Goal: Transaction & Acquisition: Obtain resource

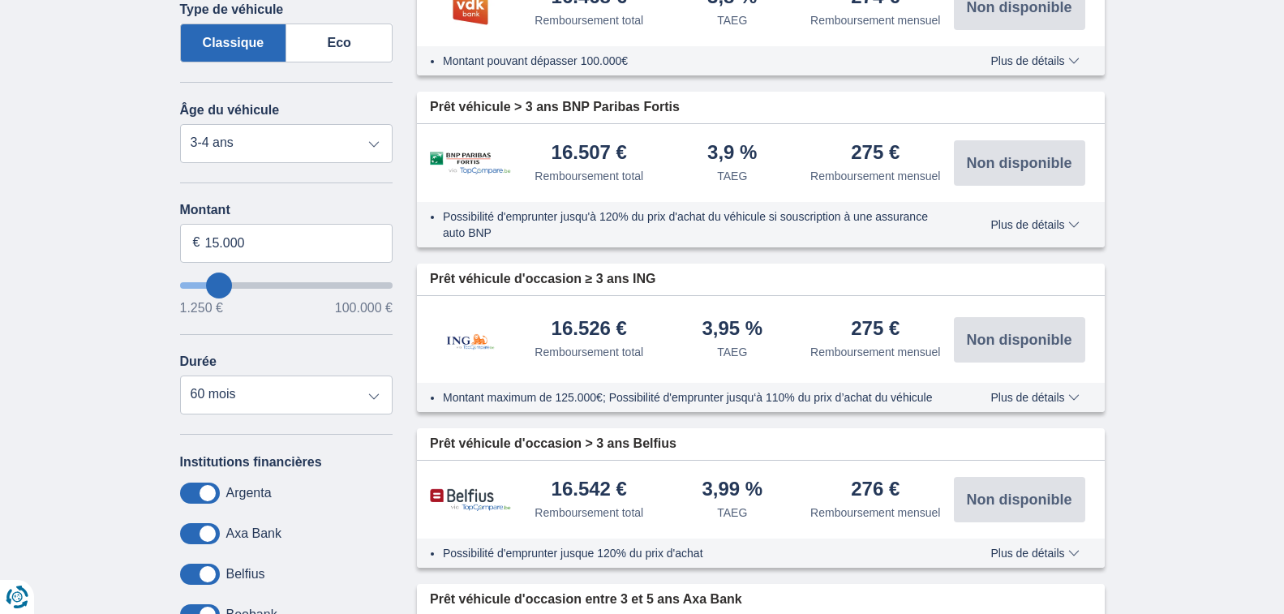
scroll to position [487, 0]
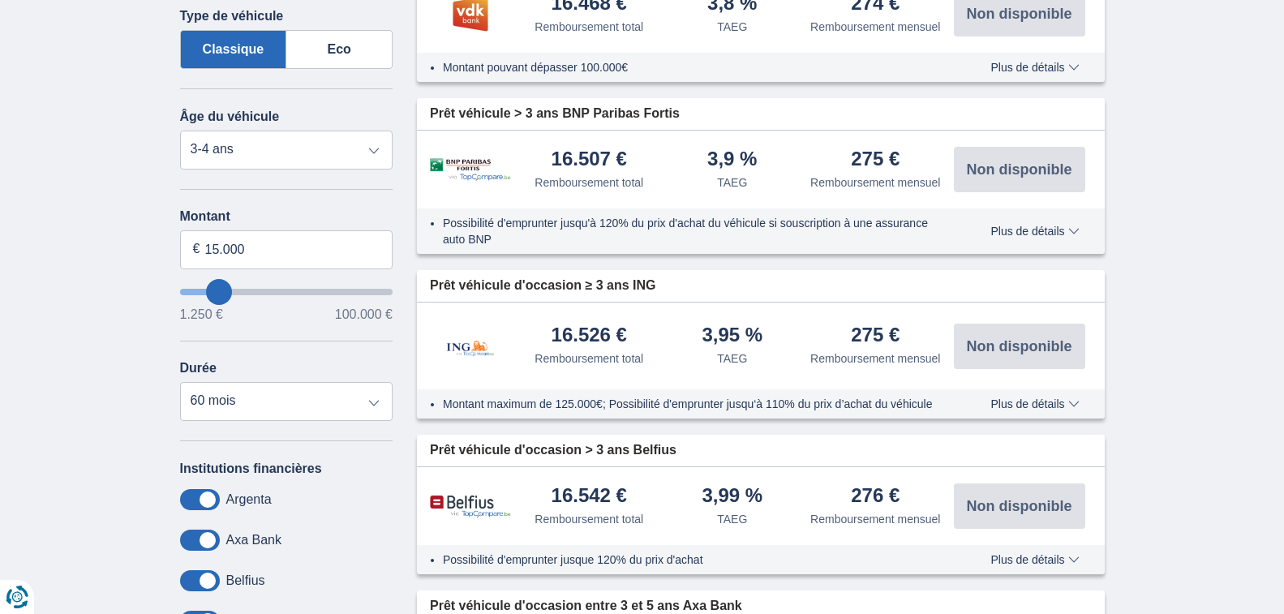
type input "12.250"
type input "11250"
type input "1.250"
type input "1250"
select select "24"
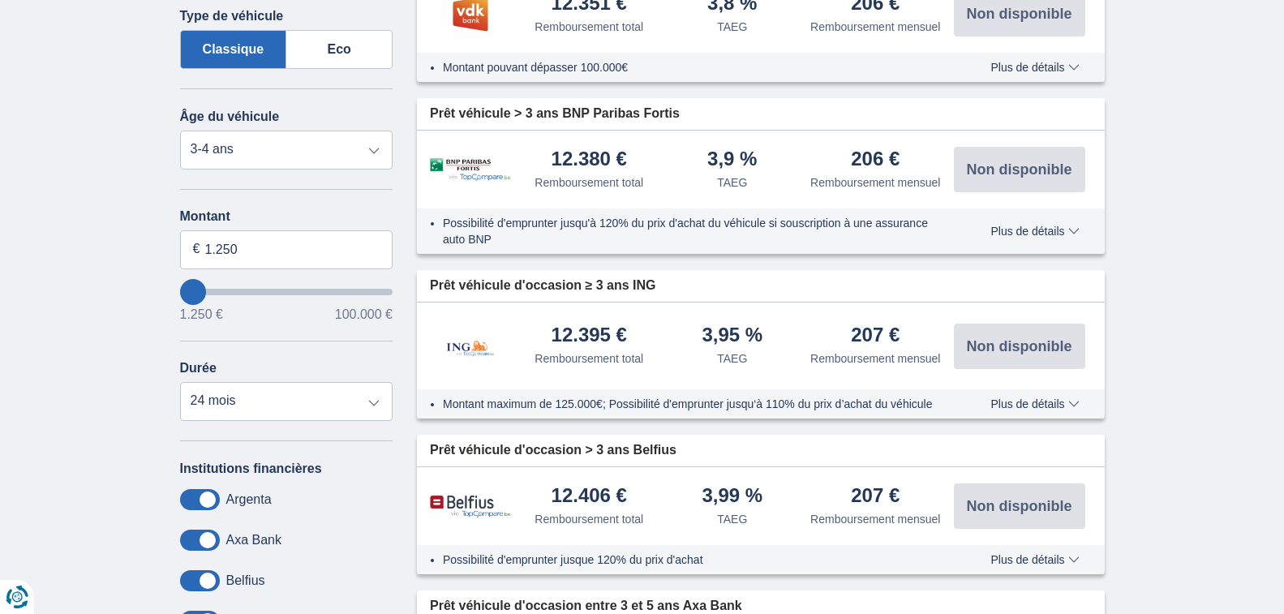
type input "1250"
click at [189, 293] on input "wantToBorrow" at bounding box center [286, 292] width 213 height 6
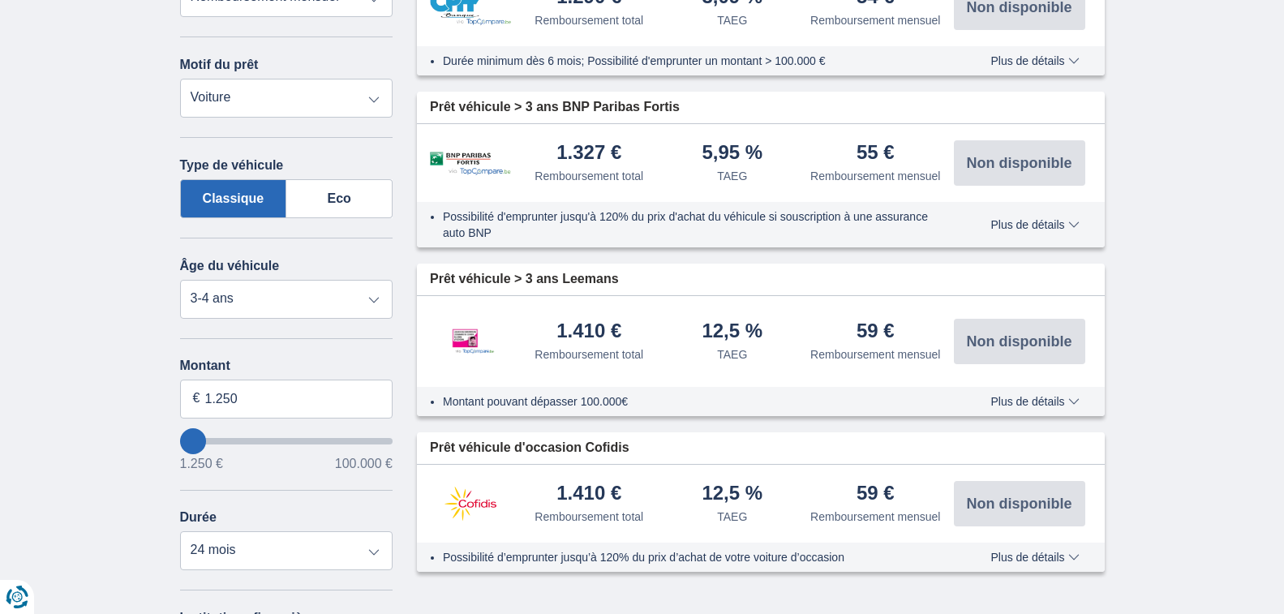
scroll to position [406, 0]
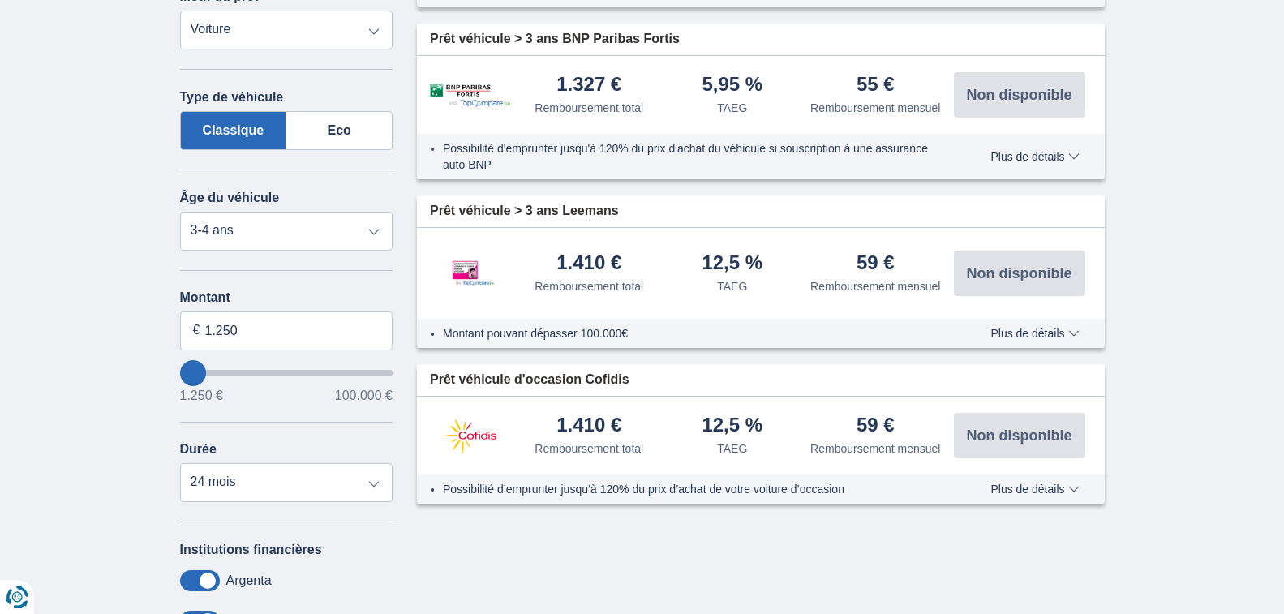
type input "17.250"
type input "17250"
select select "84"
type input "17250"
click at [224, 376] on input "wantToBorrow" at bounding box center [286, 373] width 213 height 6
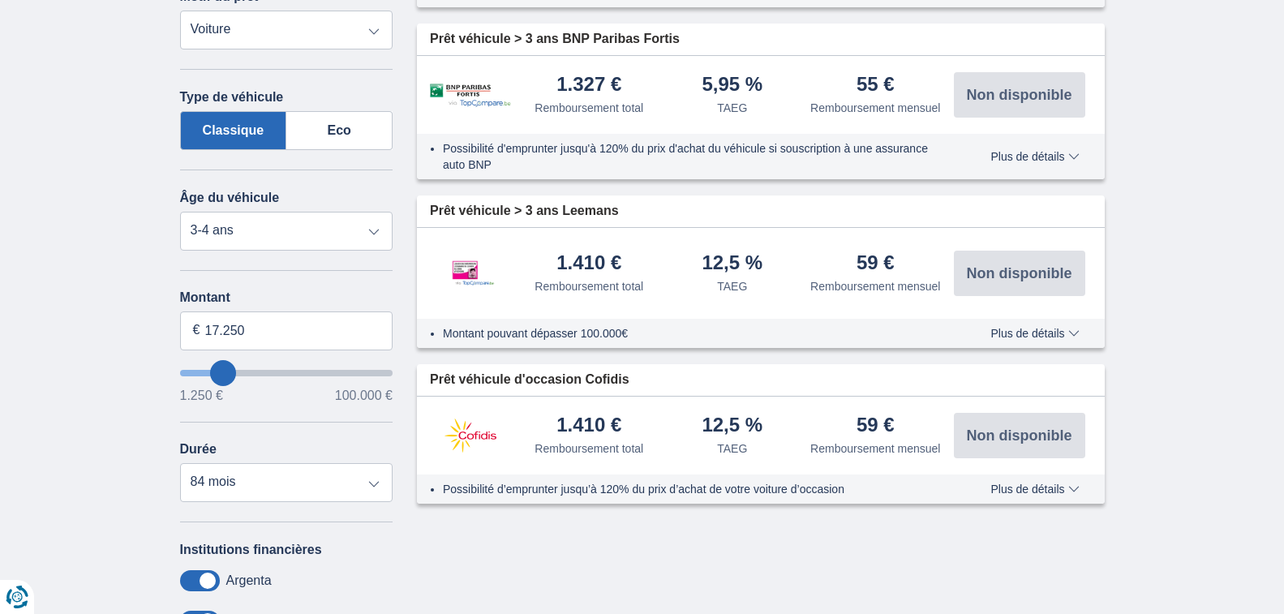
scroll to position [0, 0]
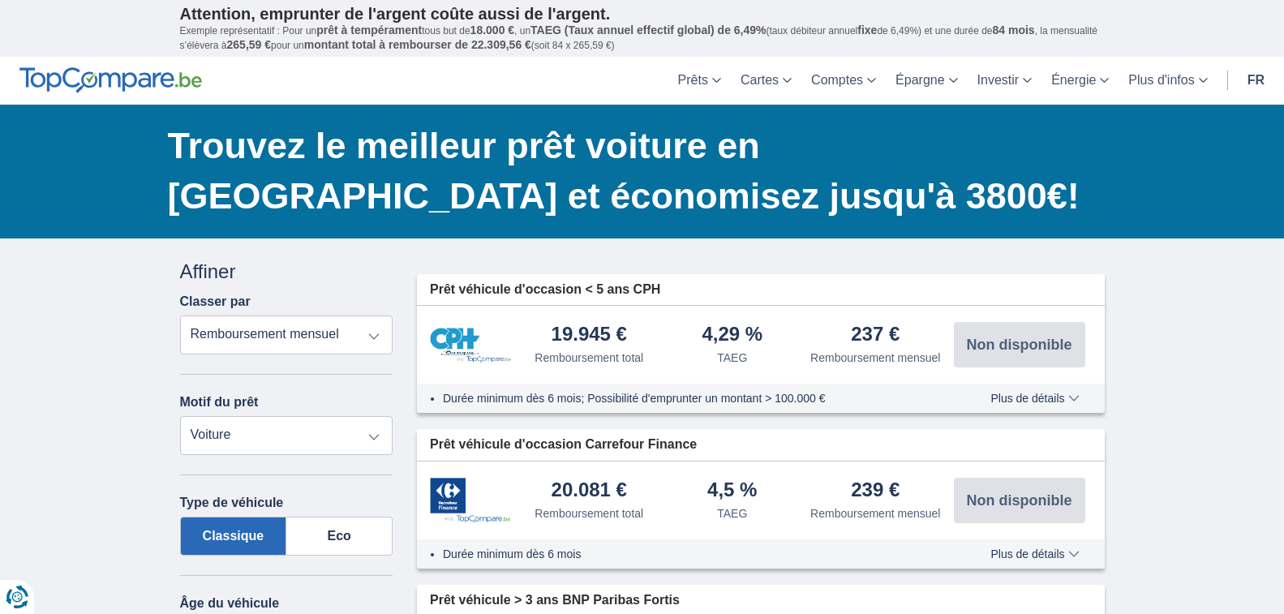
scroll to position [487, 0]
